Goal: Task Accomplishment & Management: Complete application form

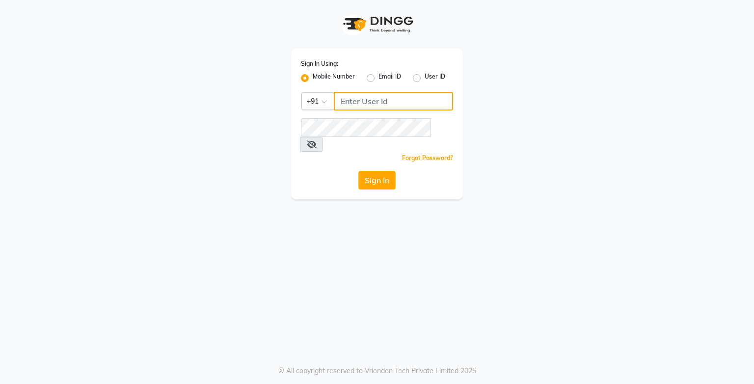
click at [372, 105] on input "Username" at bounding box center [393, 101] width 119 height 19
type input "9919507647"
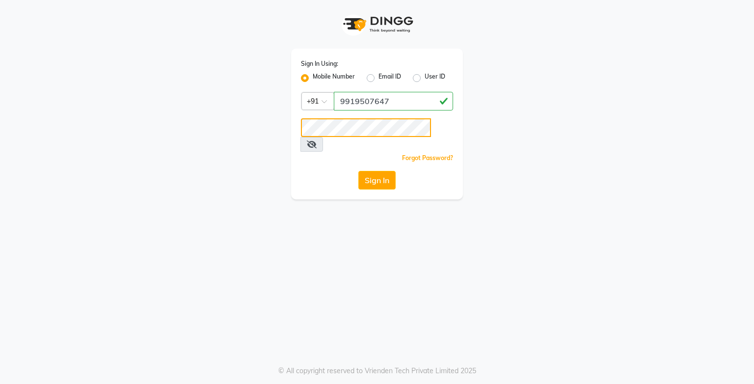
click at [358, 171] on button "Sign In" at bounding box center [376, 180] width 37 height 19
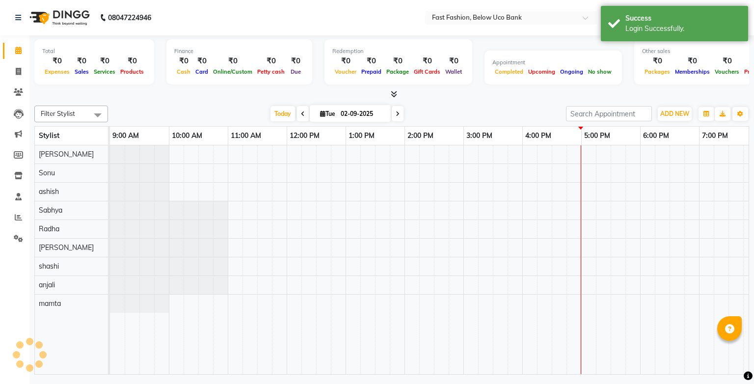
select select "en"
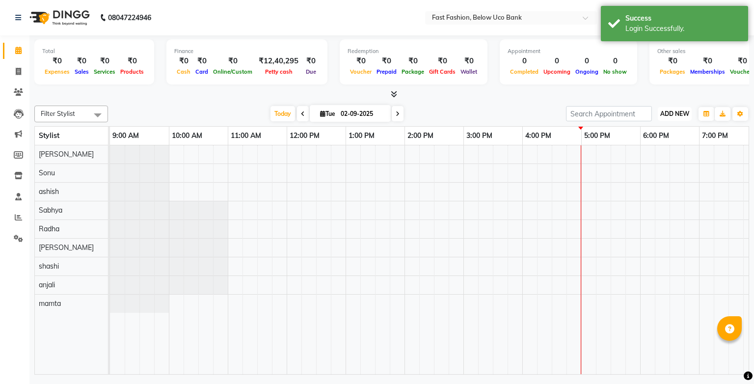
click at [664, 113] on span "ADD NEW" at bounding box center [674, 113] width 29 height 7
click at [638, 141] on link "Add Invoice" at bounding box center [653, 144] width 78 height 13
select select "service"
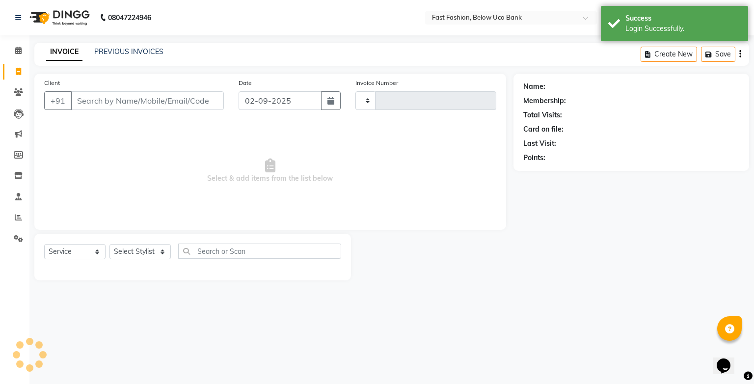
type input "1054"
select select "4228"
click at [159, 99] on input "Client" at bounding box center [147, 100] width 153 height 19
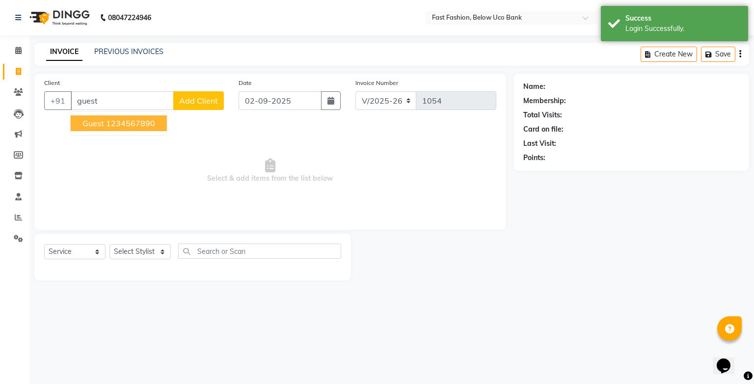
click at [137, 122] on ngb-highlight "1234567890" at bounding box center [130, 123] width 49 height 10
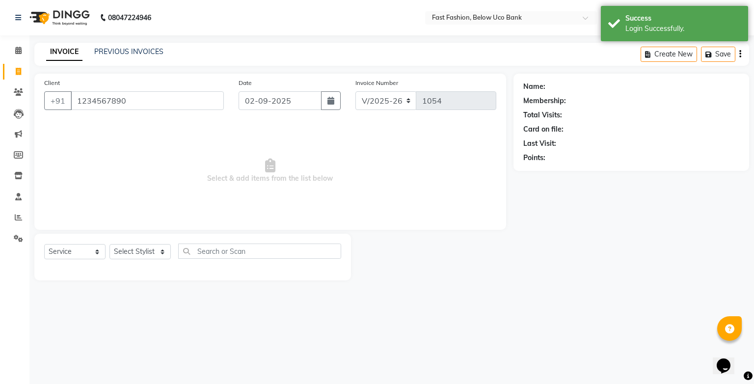
type input "1234567890"
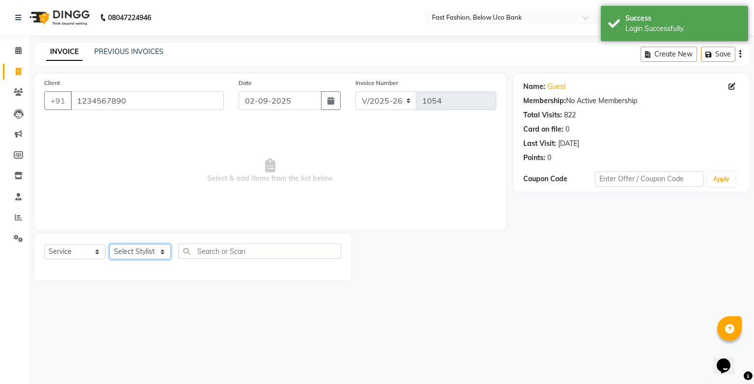
click at [162, 256] on select "Select Stylist ali anjali ashish golu mamta [PERSON_NAME] [PERSON_NAME] [PERSON…" at bounding box center [139, 251] width 61 height 15
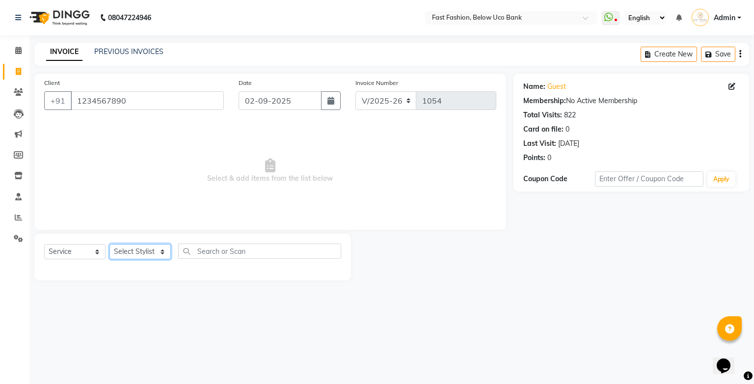
select select "22048"
click at [109, 244] on select "Select Stylist ali anjali ashish golu mamta [PERSON_NAME] [PERSON_NAME] [PERSON…" at bounding box center [139, 251] width 61 height 15
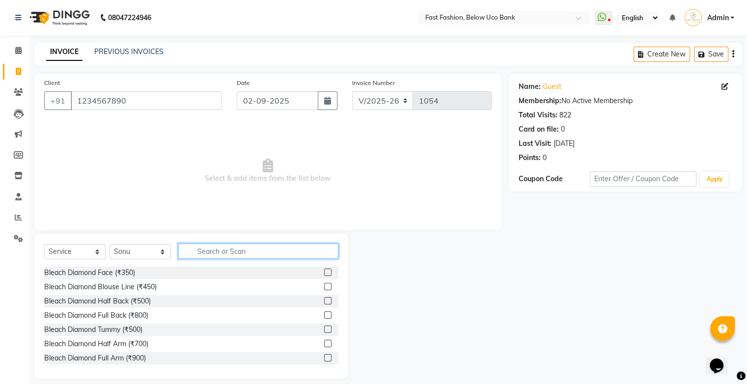
click at [230, 253] on input "text" at bounding box center [258, 250] width 160 height 15
type input "hair"
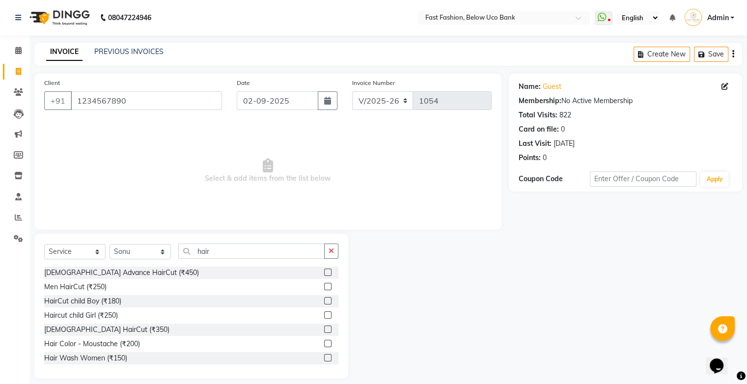
click at [324, 331] on label at bounding box center [327, 328] width 7 height 7
click at [324, 331] on input "checkbox" at bounding box center [327, 329] width 6 height 6
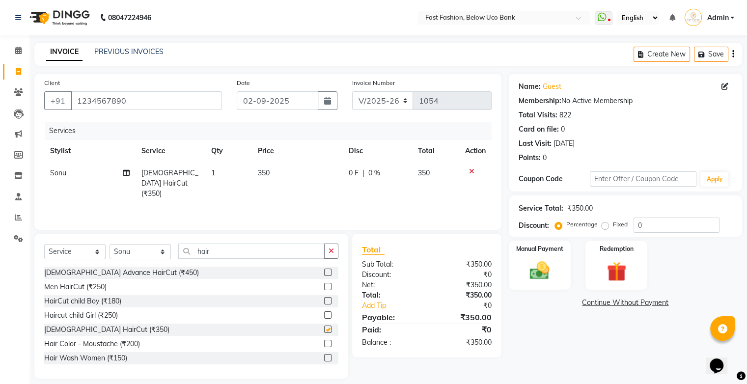
checkbox input "false"
click at [324, 315] on label at bounding box center [327, 314] width 7 height 7
click at [324, 315] on input "checkbox" at bounding box center [327, 315] width 6 height 6
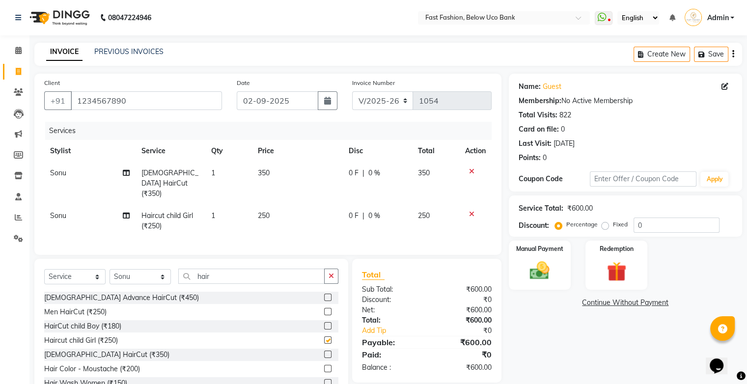
checkbox input "false"
click at [293, 270] on input "hair" at bounding box center [251, 275] width 146 height 15
type input "h"
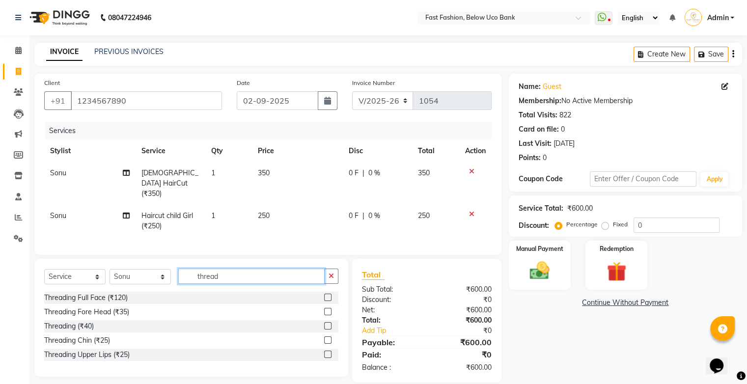
type input "thread"
click at [326, 323] on label at bounding box center [327, 325] width 7 height 7
click at [326, 323] on input "checkbox" at bounding box center [327, 326] width 6 height 6
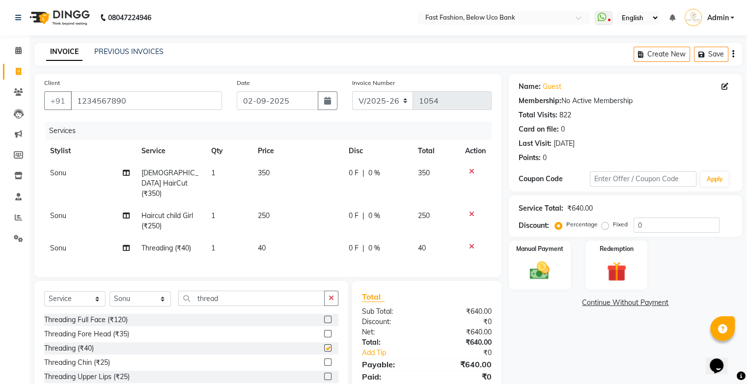
checkbox input "false"
click at [550, 267] on img at bounding box center [539, 271] width 33 height 24
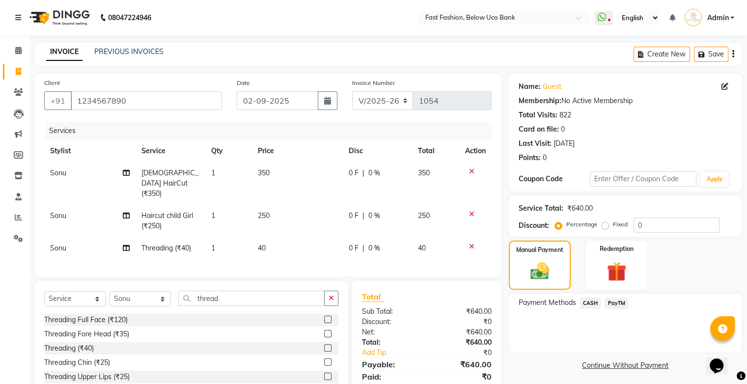
click at [591, 301] on span "CASH" at bounding box center [590, 302] width 21 height 11
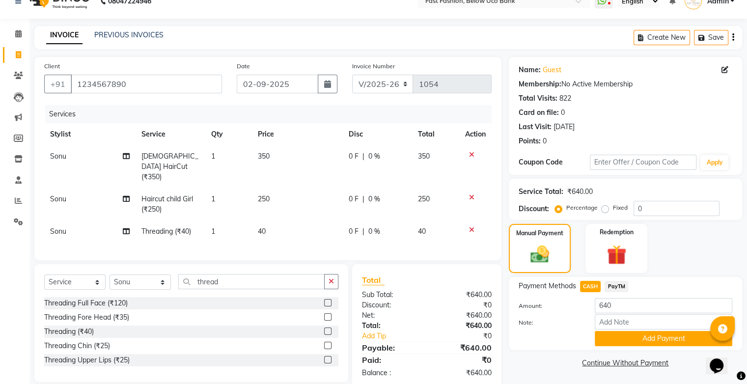
scroll to position [32, 0]
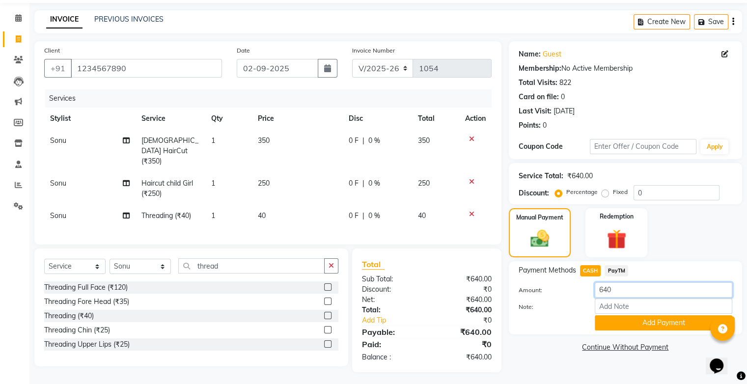
click at [625, 290] on input "640" at bounding box center [662, 289] width 137 height 15
type input "6"
type input "4"
type input "200"
click at [648, 322] on button "Add Payment" at bounding box center [662, 322] width 137 height 15
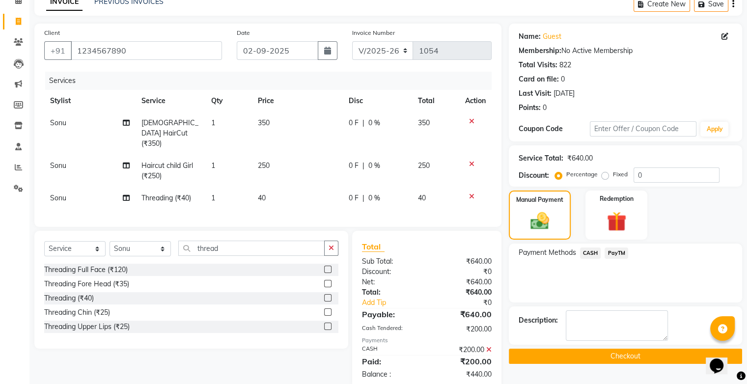
scroll to position [67, 0]
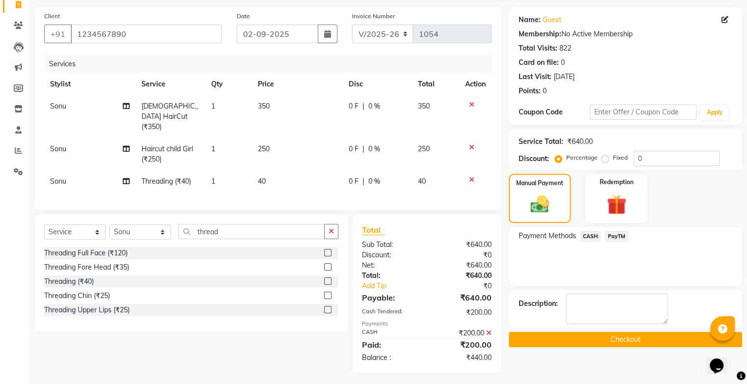
click at [616, 233] on span "PayTM" at bounding box center [616, 236] width 24 height 11
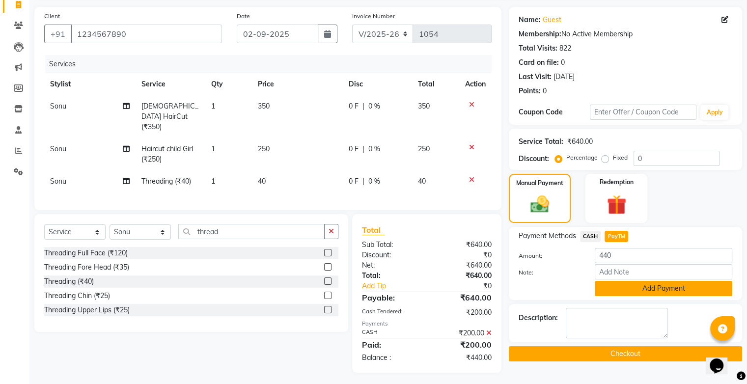
click at [629, 290] on button "Add Payment" at bounding box center [662, 288] width 137 height 15
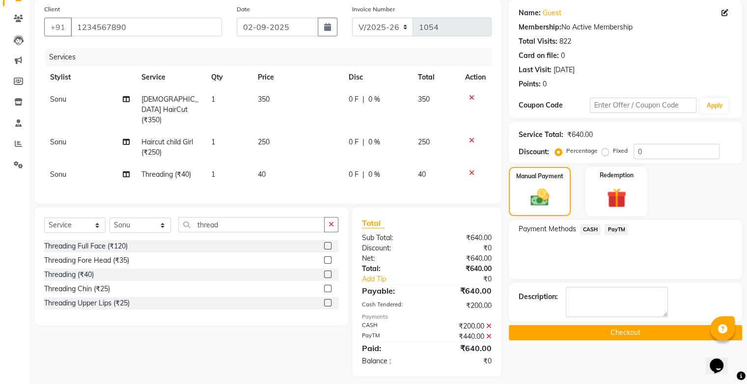
scroll to position [78, 0]
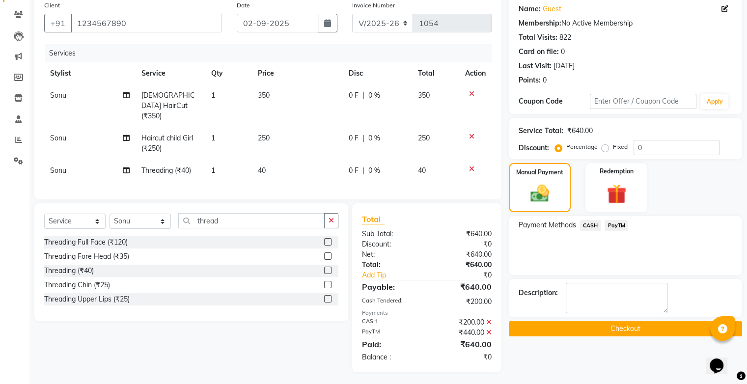
click at [621, 326] on button "Checkout" at bounding box center [624, 328] width 233 height 15
